Goal: Information Seeking & Learning: Check status

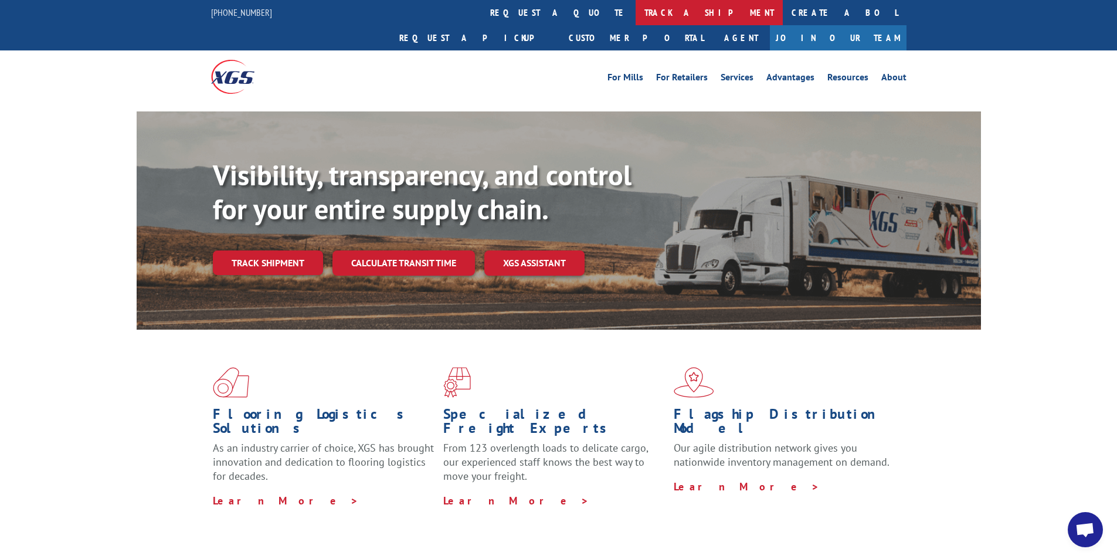
click at [636, 11] on link "track a shipment" at bounding box center [709, 12] width 147 height 25
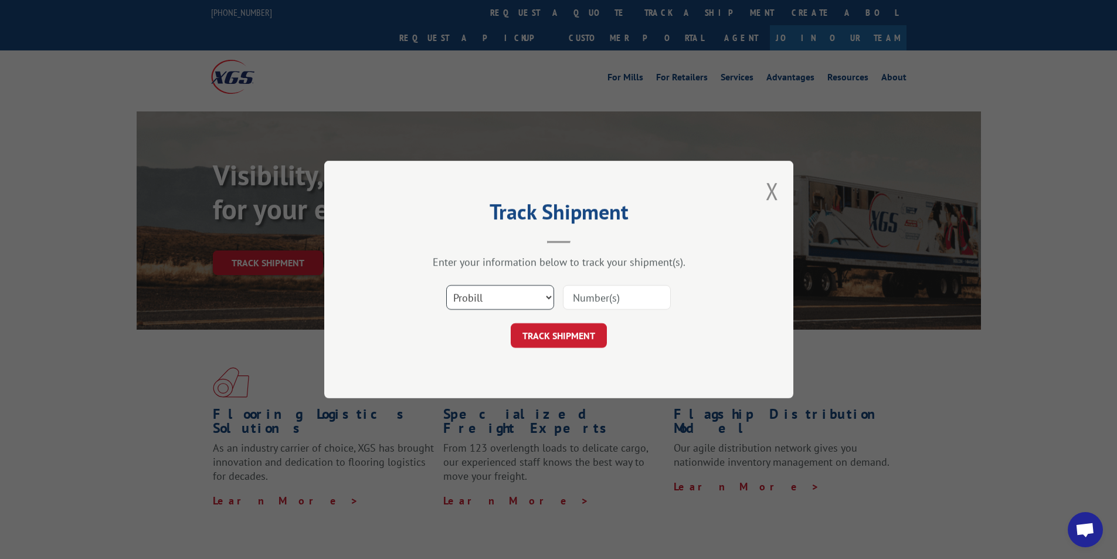
click at [538, 303] on select "Select category... Probill BOL PO" at bounding box center [500, 297] width 108 height 25
select select "bol"
click at [446, 285] on select "Select category... Probill BOL PO" at bounding box center [500, 297] width 108 height 25
click at [606, 290] on input at bounding box center [617, 297] width 108 height 25
type input "424024"
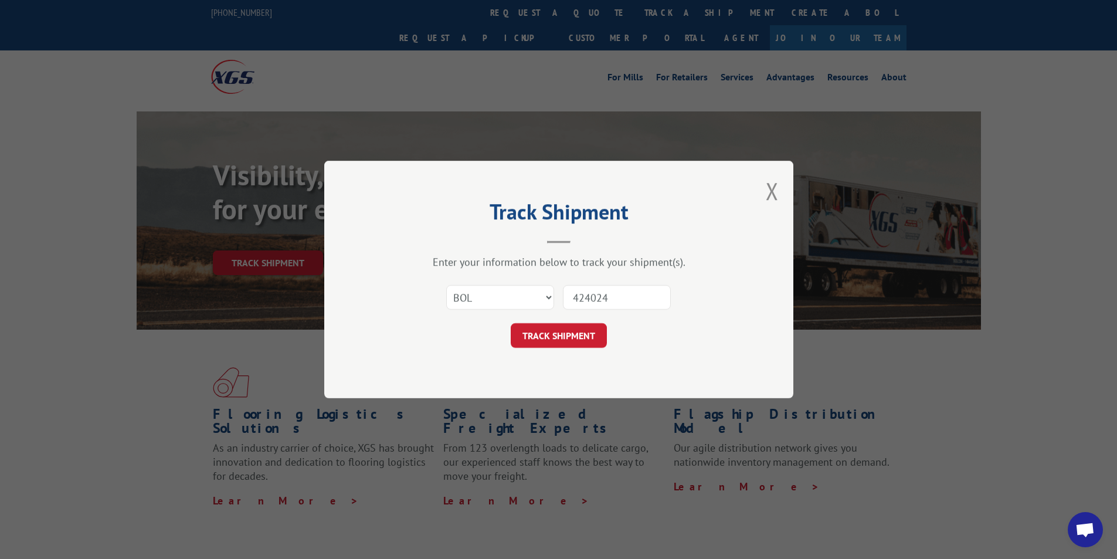
click button "TRACK SHIPMENT" at bounding box center [559, 335] width 96 height 25
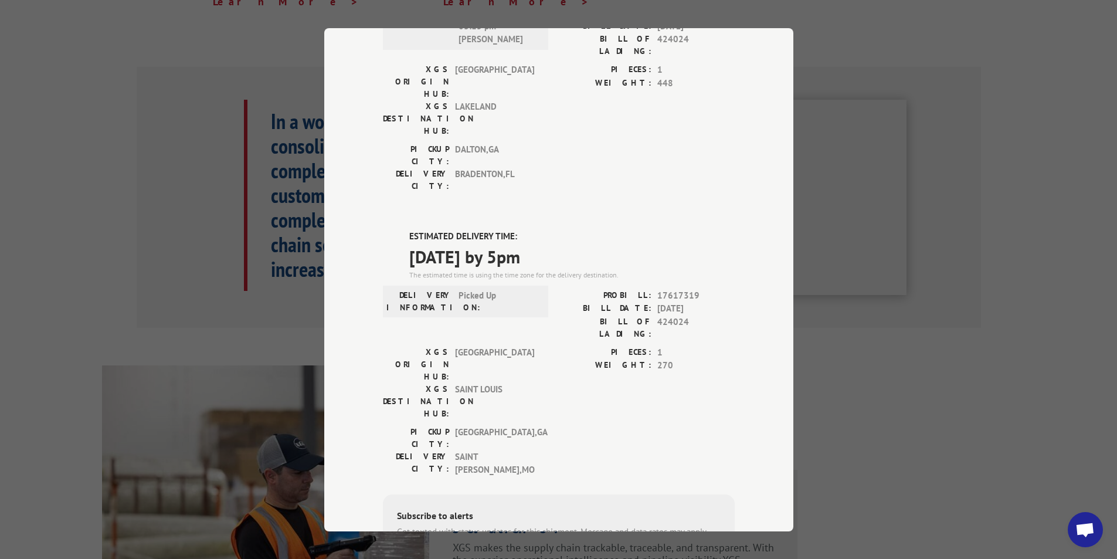
scroll to position [528, 0]
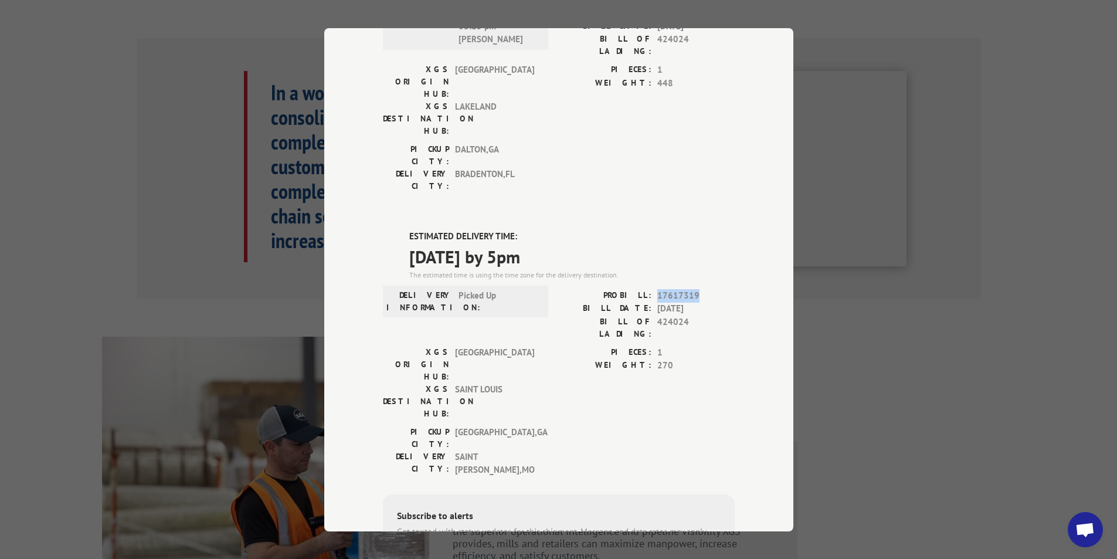
drag, startPoint x: 653, startPoint y: 162, endPoint x: 699, endPoint y: 161, distance: 46.4
click at [699, 289] on span "17617319" at bounding box center [696, 295] width 77 height 13
copy span "17617319"
